Goal: Information Seeking & Learning: Find specific page/section

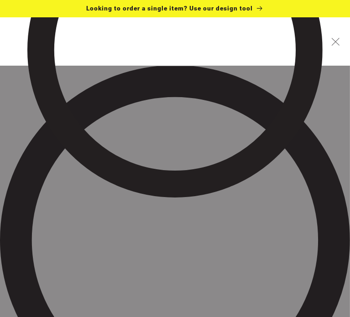
click at [338, 38] on icon "Close" at bounding box center [335, 41] width 8 height 8
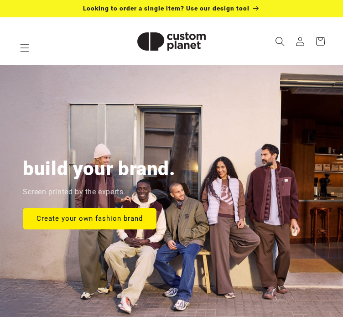
click at [280, 47] on span "Search" at bounding box center [280, 42] width 20 height 20
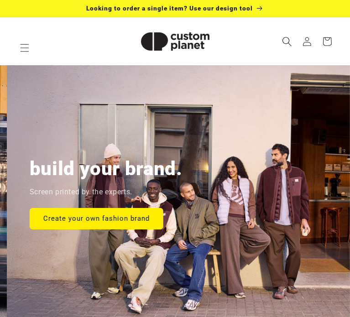
scroll to position [0, 350]
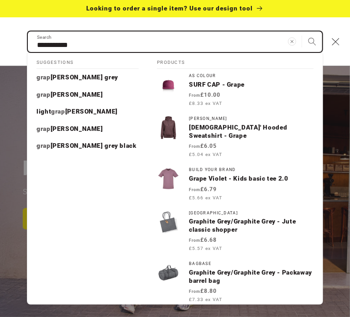
type input "**********"
click at [302, 32] on button "Search" at bounding box center [312, 42] width 20 height 20
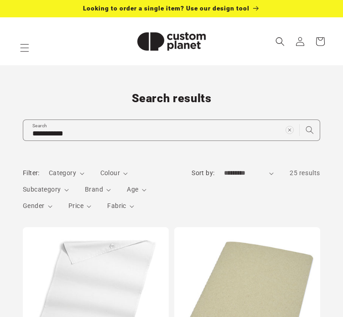
click at [143, 43] on img at bounding box center [171, 41] width 91 height 41
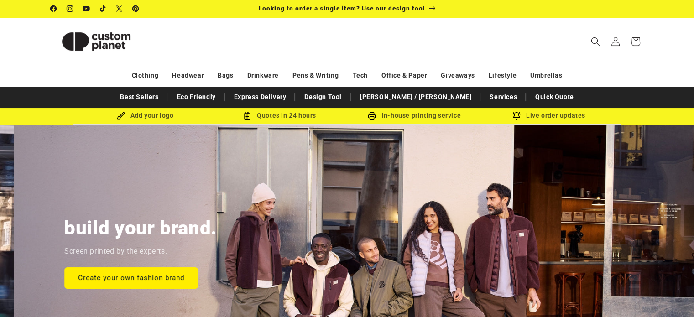
scroll to position [0, 694]
